Goal: Information Seeking & Learning: Learn about a topic

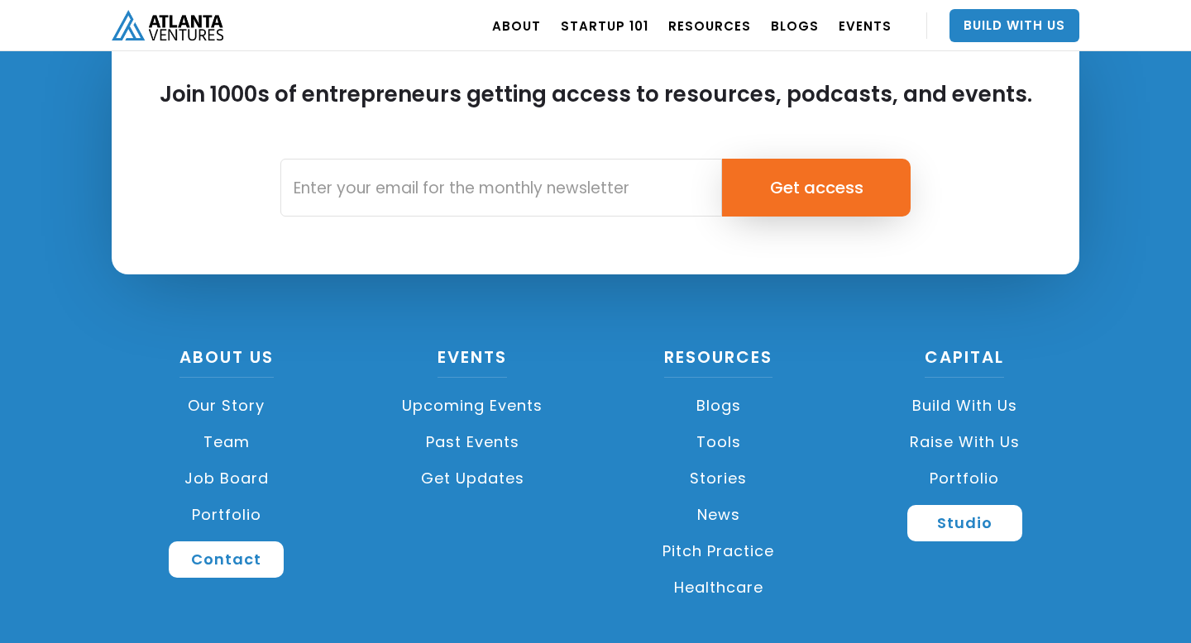
scroll to position [3967, 0]
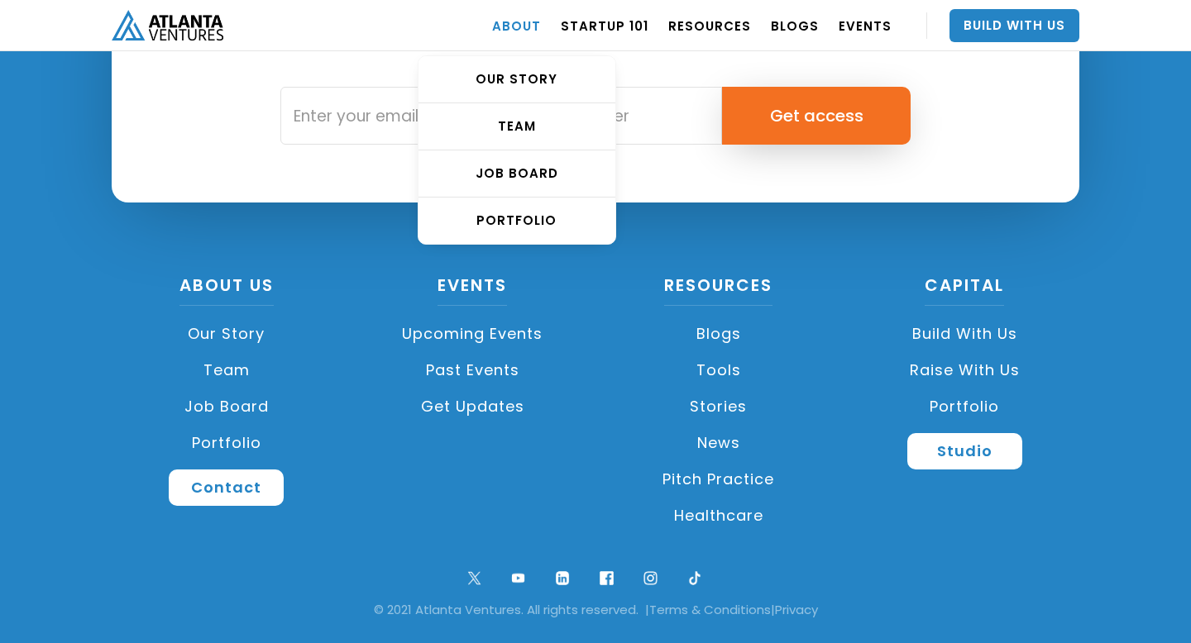
click at [541, 31] on link "ABOUT" at bounding box center [516, 25] width 49 height 46
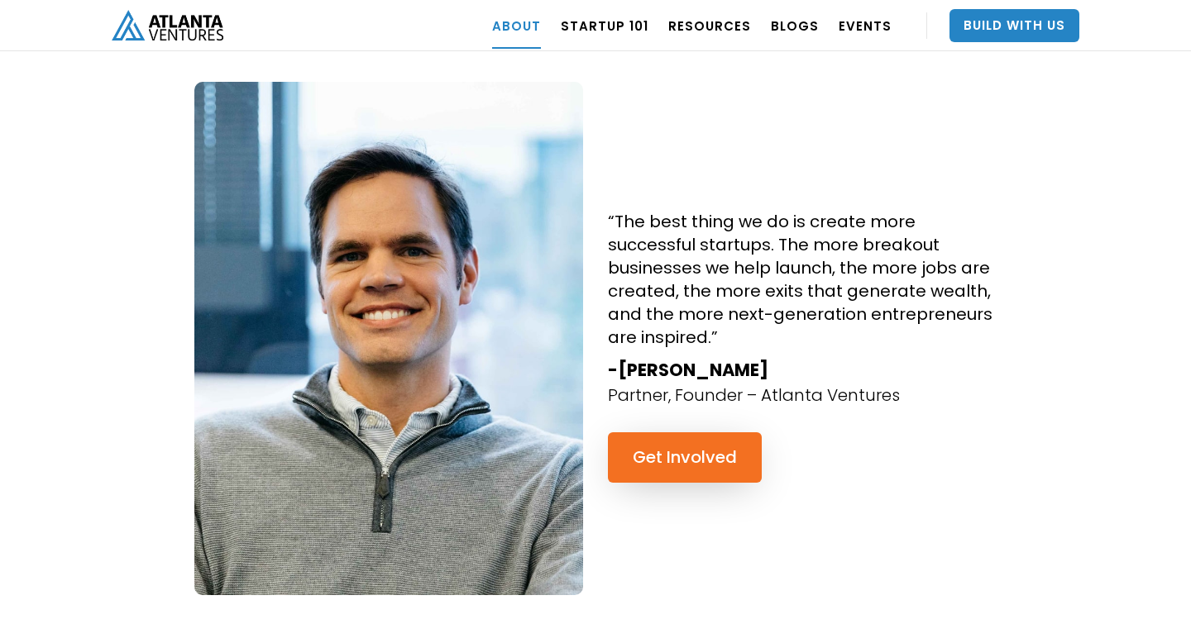
scroll to position [1507, 0]
click at [784, 106] on div "“The best thing we do is create more successful startups. The more breakout bus…" at bounding box center [801, 339] width 413 height 513
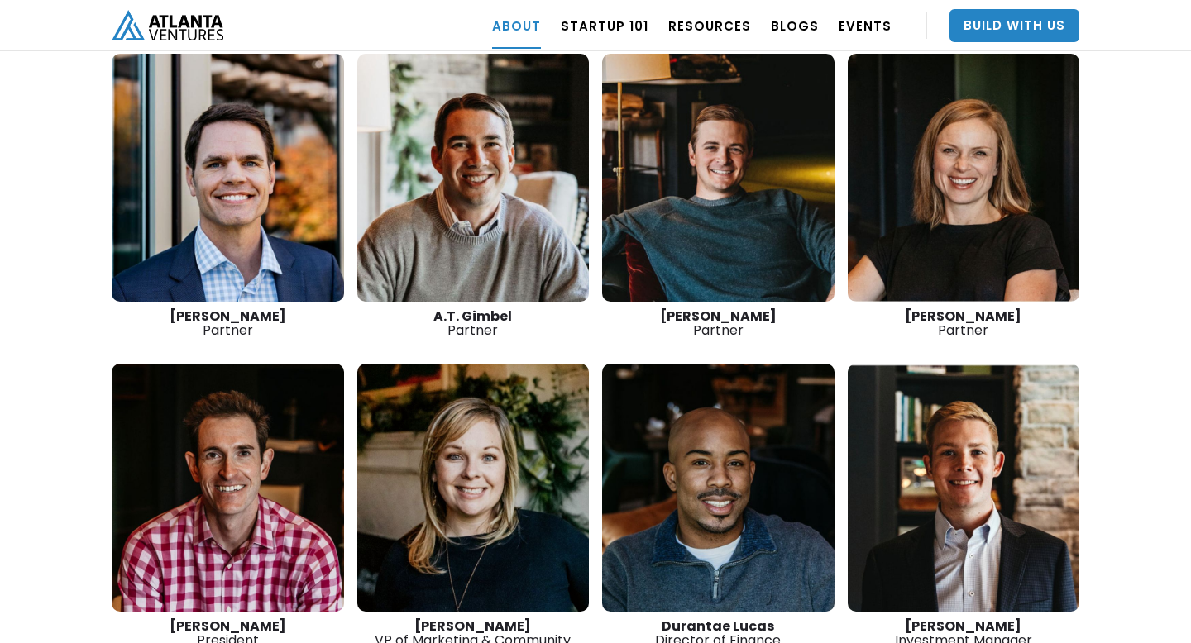
scroll to position [2398, 0]
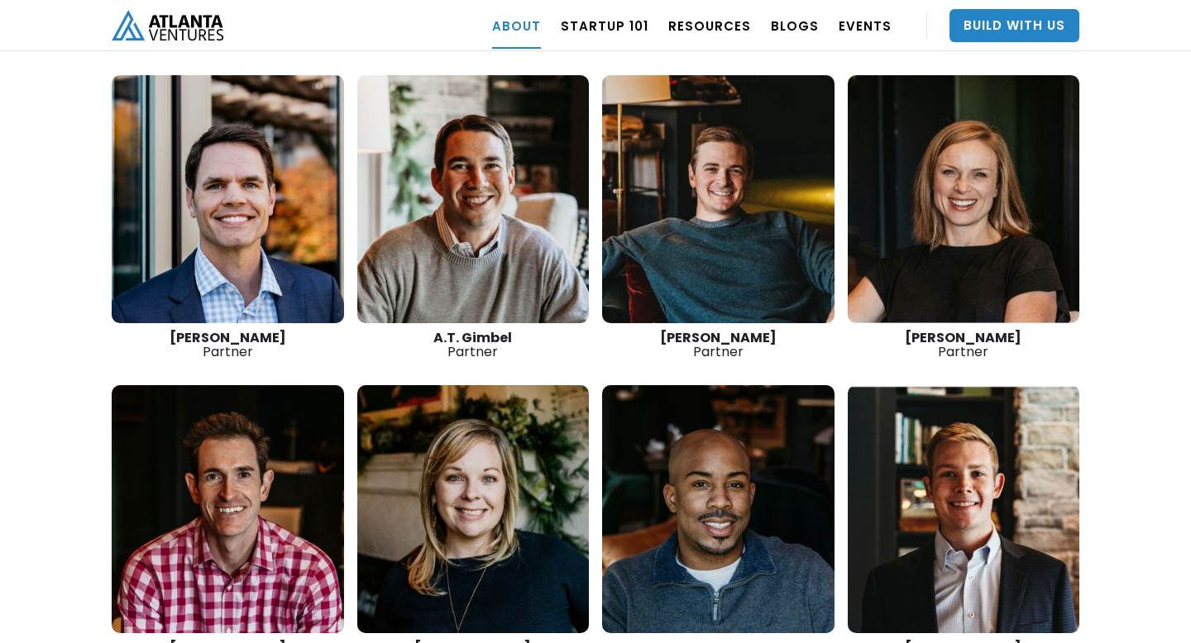
click at [246, 401] on link at bounding box center [228, 509] width 232 height 248
